Goal: Task Accomplishment & Management: Complete application form

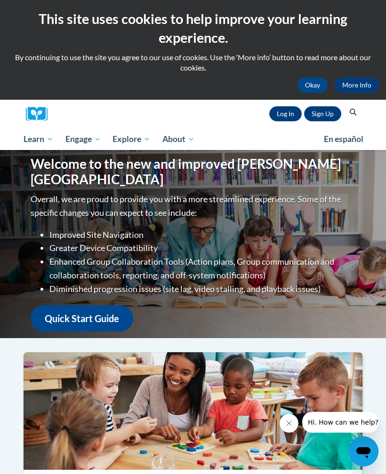
click at [341, 112] on link "Sign Up" at bounding box center [322, 113] width 37 height 15
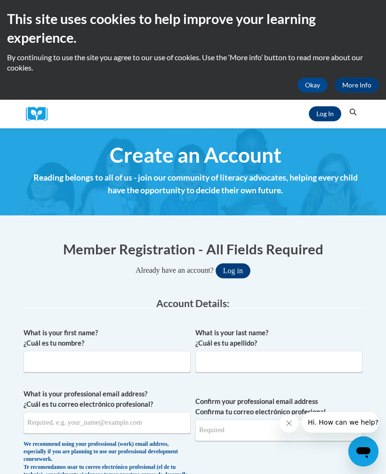
click at [346, 116] on button "Search" at bounding box center [353, 112] width 14 height 11
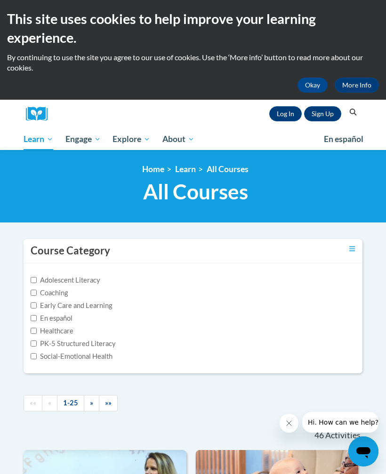
click at [353, 114] on icon "Search" at bounding box center [353, 112] width 8 height 7
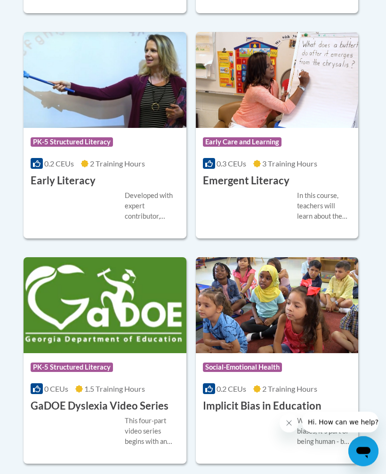
scroll to position [1723, 0]
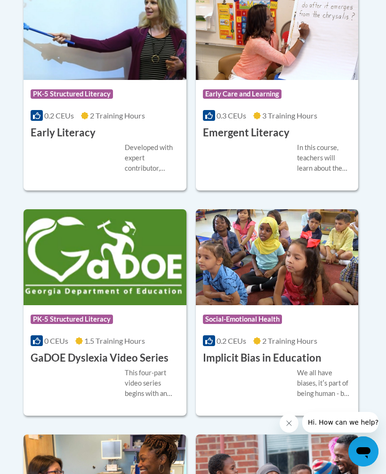
click at [134, 314] on div "Course Category: PK-5 Structured Literacy" at bounding box center [105, 320] width 149 height 21
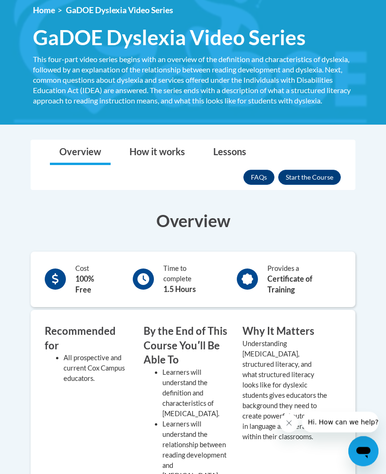
scroll to position [310, 0]
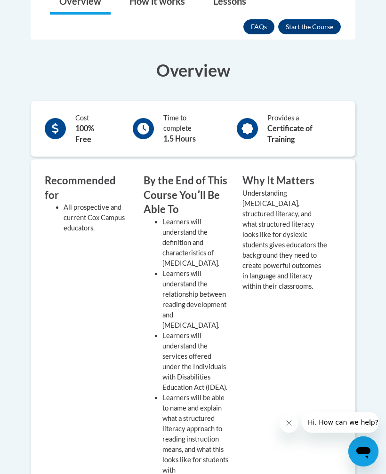
click at [310, 33] on button "Enroll" at bounding box center [309, 26] width 63 height 15
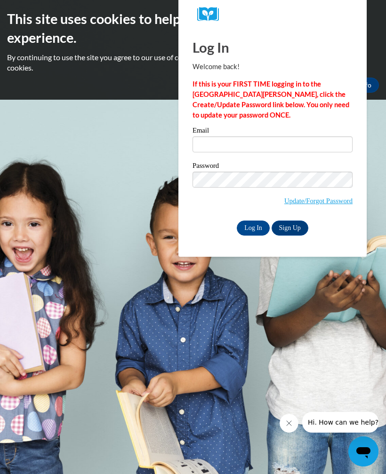
click at [295, 226] on link "Sign Up" at bounding box center [289, 228] width 37 height 15
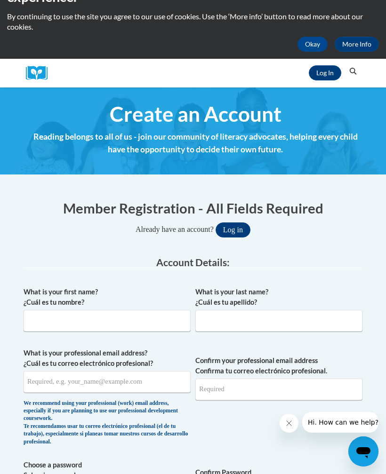
scroll to position [43, 0]
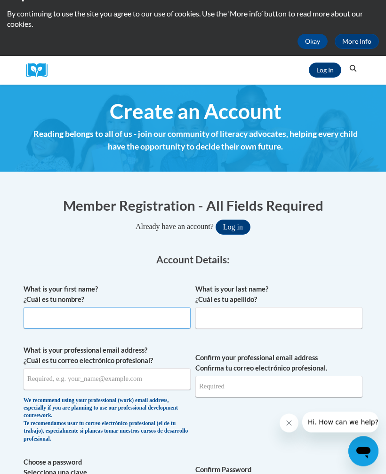
click at [152, 320] on input "What is your first name? ¿Cuál es tu nombre?" at bounding box center [107, 319] width 167 height 22
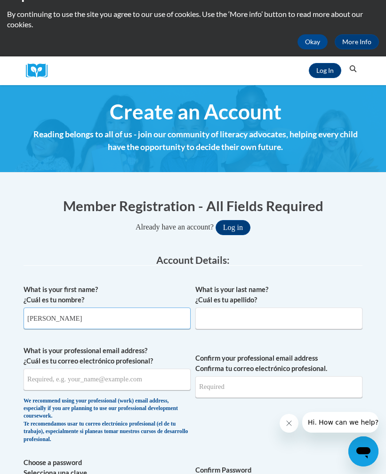
type input "[PERSON_NAME]"
click at [294, 318] on input "What is your last name? ¿Cuál es tu apellido?" at bounding box center [278, 319] width 167 height 22
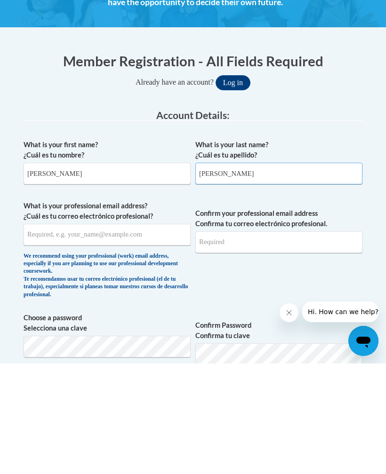
scroll to position [91, 0]
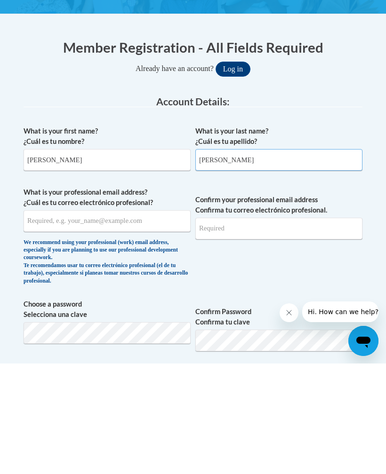
type input "[PERSON_NAME]"
click at [157, 321] on input "What is your professional email address? ¿Cuál es tu correo electrónico profesi…" at bounding box center [107, 332] width 167 height 22
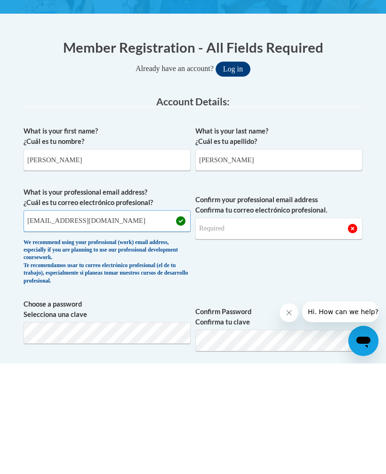
type input "[EMAIL_ADDRESS][DOMAIN_NAME]"
click at [281, 328] on input "Confirm your professional email address Confirma tu correo electrónico profesio…" at bounding box center [278, 339] width 167 height 22
click at [120, 321] on input "[EMAIL_ADDRESS][DOMAIN_NAME]" at bounding box center [107, 332] width 167 height 22
click at [111, 321] on input "[EMAIL_ADDRESS][DOMAIN_NAME]" at bounding box center [107, 332] width 167 height 22
click at [113, 321] on input "[EMAIL_ADDRESS][DOMAIN_NAME]" at bounding box center [107, 332] width 167 height 22
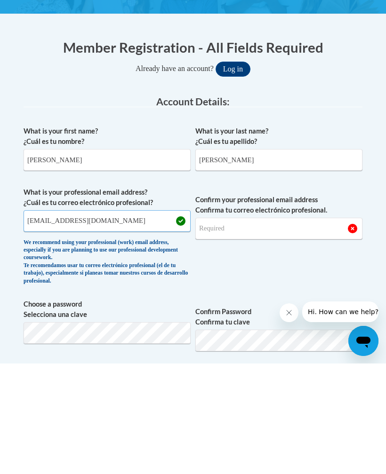
click at [113, 321] on input "[EMAIL_ADDRESS][DOMAIN_NAME]" at bounding box center [107, 332] width 167 height 22
click at [123, 321] on input "[EMAIL_ADDRESS][DOMAIN_NAME]" at bounding box center [107, 332] width 167 height 22
click at [124, 321] on input "[EMAIL_ADDRESS][DOMAIN_NAME]" at bounding box center [107, 332] width 167 height 22
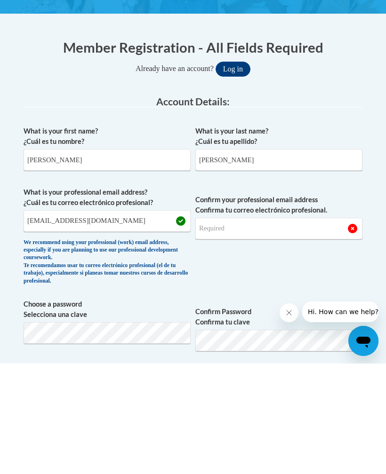
click at [254, 328] on input "Confirm your professional email address Confirma tu correo electrónico profesio…" at bounding box center [278, 339] width 167 height 22
click at [222, 328] on input "Confirm your professional email address Confirma tu correo electrónico profesio…" at bounding box center [278, 339] width 167 height 22
click at [212, 328] on input "Confirm your professional email address Confirma tu correo electrónico profesio…" at bounding box center [278, 339] width 167 height 22
click at [225, 328] on input "Confirm your professional email address Confirma tu correo electrónico profesio…" at bounding box center [278, 339] width 167 height 22
type input "[EMAIL_ADDRESS][DOMAIN_NAME]"
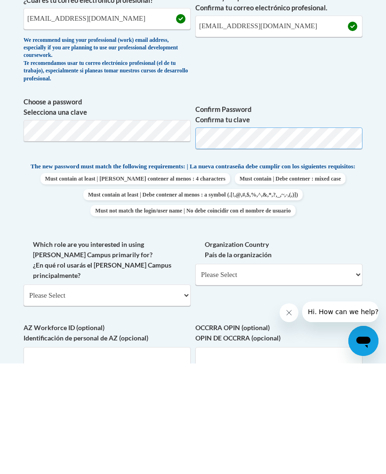
scroll to position [299, 0]
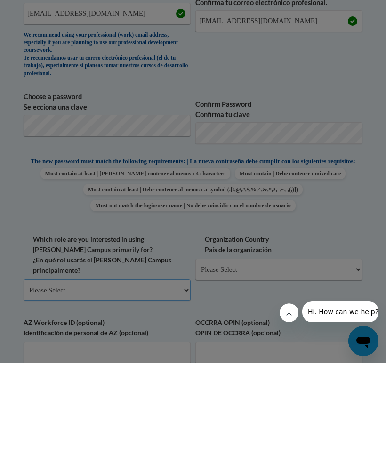
scroll to position [409, 0]
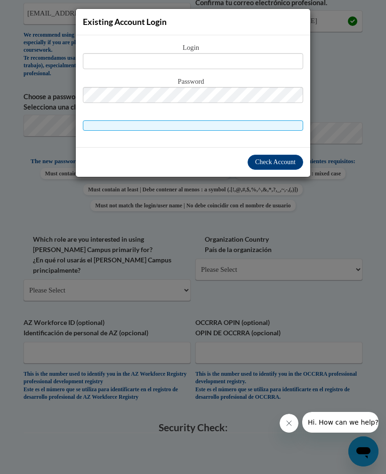
click at [319, 258] on div "Existing Account Login Login Password" at bounding box center [193, 237] width 386 height 474
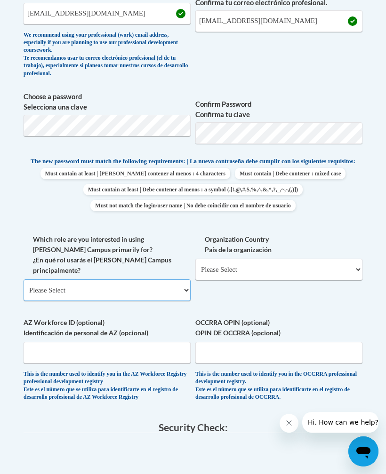
click at [51, 279] on select "Please Select College/University | Colegio/Universidad Community/Nonprofit Part…" at bounding box center [107, 290] width 167 height 22
select select "5a18ea06-2b54-4451-96f2-d152daf9eac5"
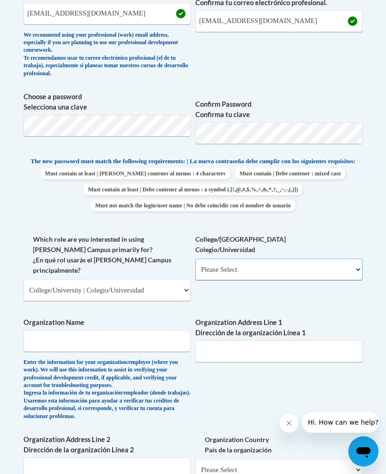
click at [299, 263] on select "Please Select College/University Staff | Empleado universitario College/Univers…" at bounding box center [278, 270] width 167 height 22
select select "99b32b07-cffc-426c-8bf6-0cd77760d84b"
click at [42, 330] on input "Organization Name" at bounding box center [107, 341] width 167 height 22
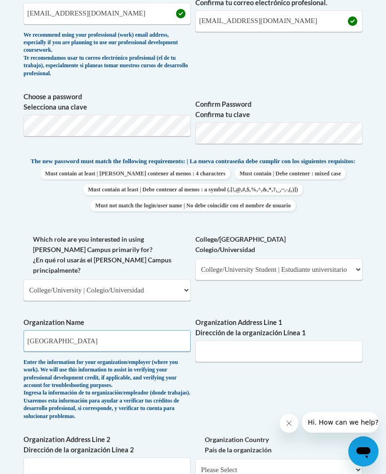
type input "[GEOGRAPHIC_DATA]"
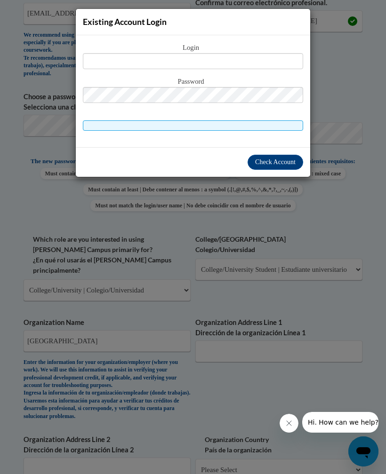
click at [361, 316] on div "Existing Account Login Login Password" at bounding box center [193, 237] width 386 height 474
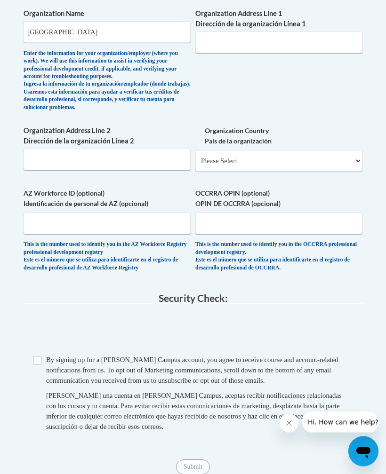
scroll to position [718, 0]
click at [42, 355] on span "Checkbox By signing up for a [PERSON_NAME] Campus account, you agree to receive…" at bounding box center [193, 398] width 320 height 87
click at [33, 356] on input "Checkbox" at bounding box center [37, 360] width 8 height 8
checkbox input "true"
click at [196, 460] on input "Submit" at bounding box center [193, 467] width 34 height 15
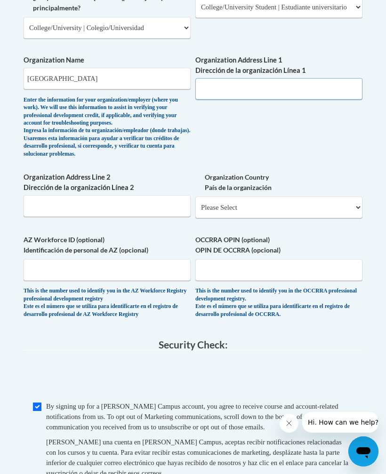
scroll to position [671, 0]
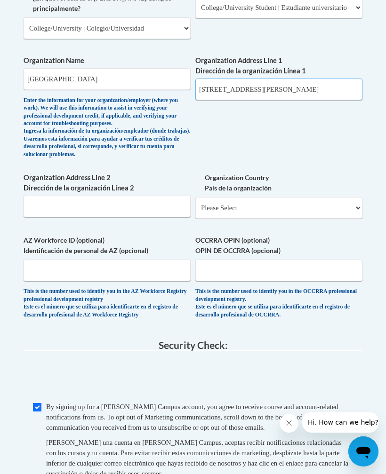
type input "[STREET_ADDRESS][PERSON_NAME]"
click at [302, 197] on select "Please Select [GEOGRAPHIC_DATA] | [GEOGRAPHIC_DATA] Outside of [GEOGRAPHIC_DATA…" at bounding box center [278, 208] width 167 height 22
select select "ad49bcad-a171-4b2e-b99c-48b446064914"
select select
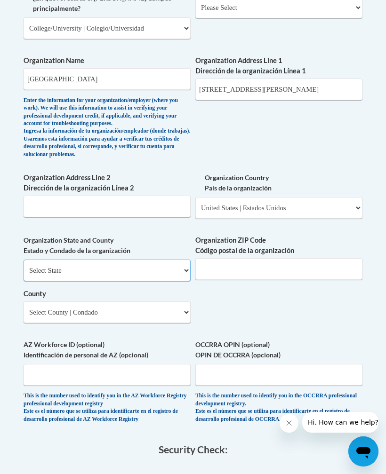
click at [176, 260] on select "Select State [US_STATE] [US_STATE] [US_STATE] [US_STATE] [US_STATE] [US_STATE] …" at bounding box center [107, 271] width 167 height 22
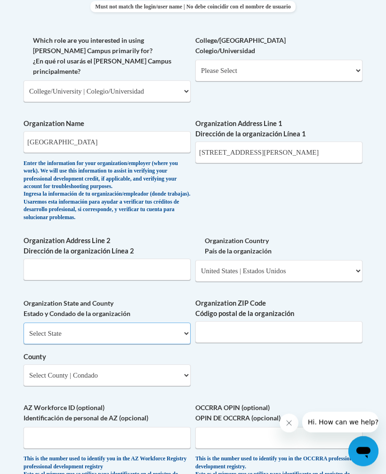
scroll to position [709, 0]
